Goal: Information Seeking & Learning: Learn about a topic

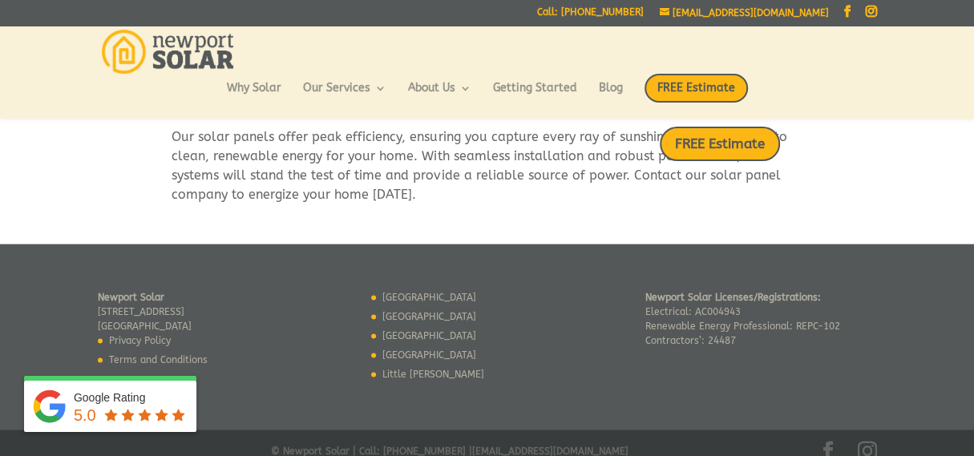
scroll to position [1082, 0]
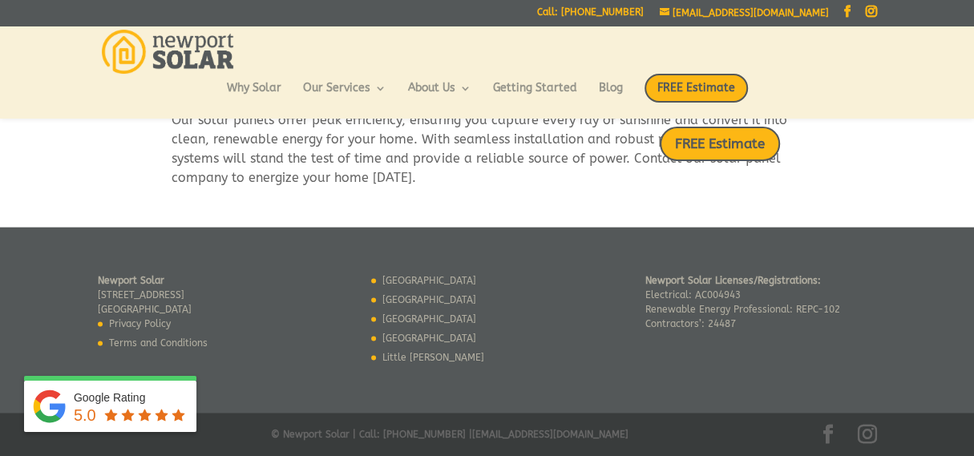
click at [419, 352] on link "Little [PERSON_NAME]" at bounding box center [433, 357] width 102 height 11
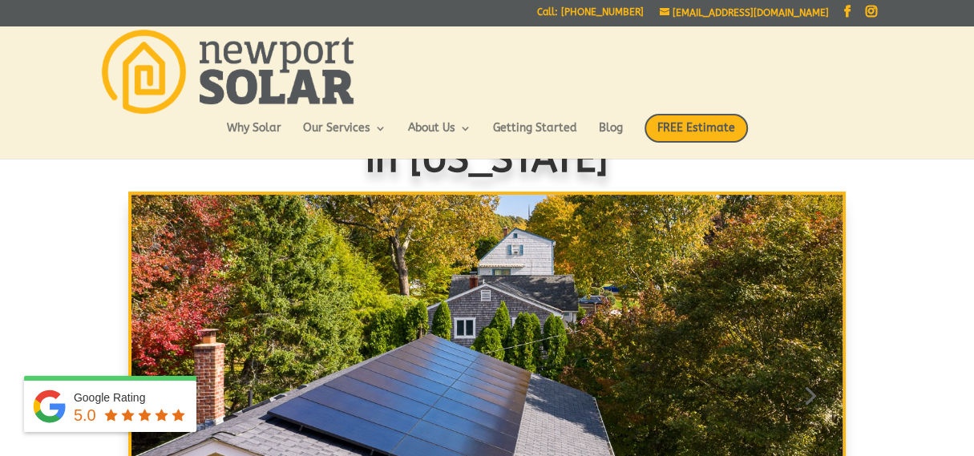
scroll to position [0, 0]
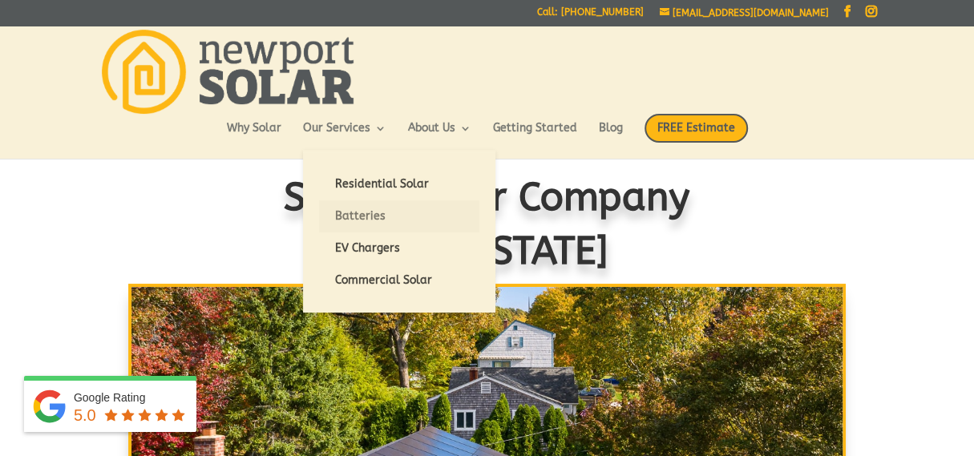
click at [374, 213] on link "Batteries" at bounding box center [399, 216] width 160 height 32
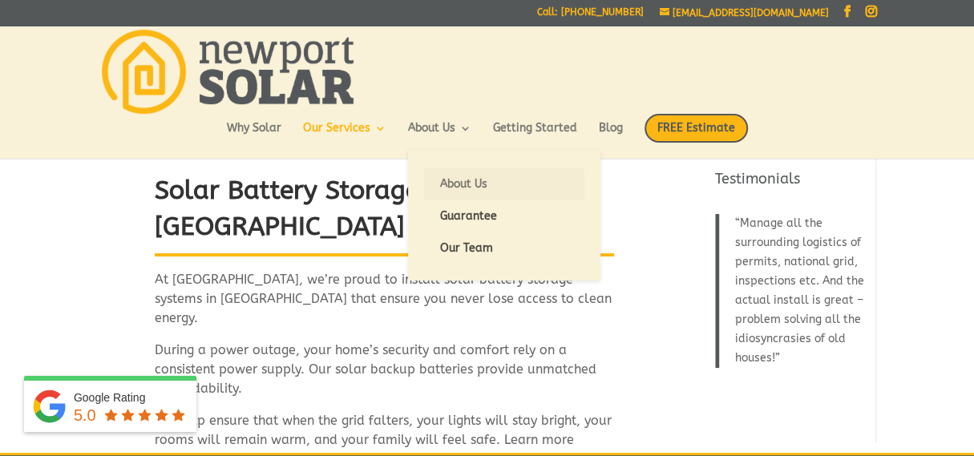
click at [452, 177] on link "About Us" at bounding box center [504, 184] width 160 height 32
